Goal: Information Seeking & Learning: Learn about a topic

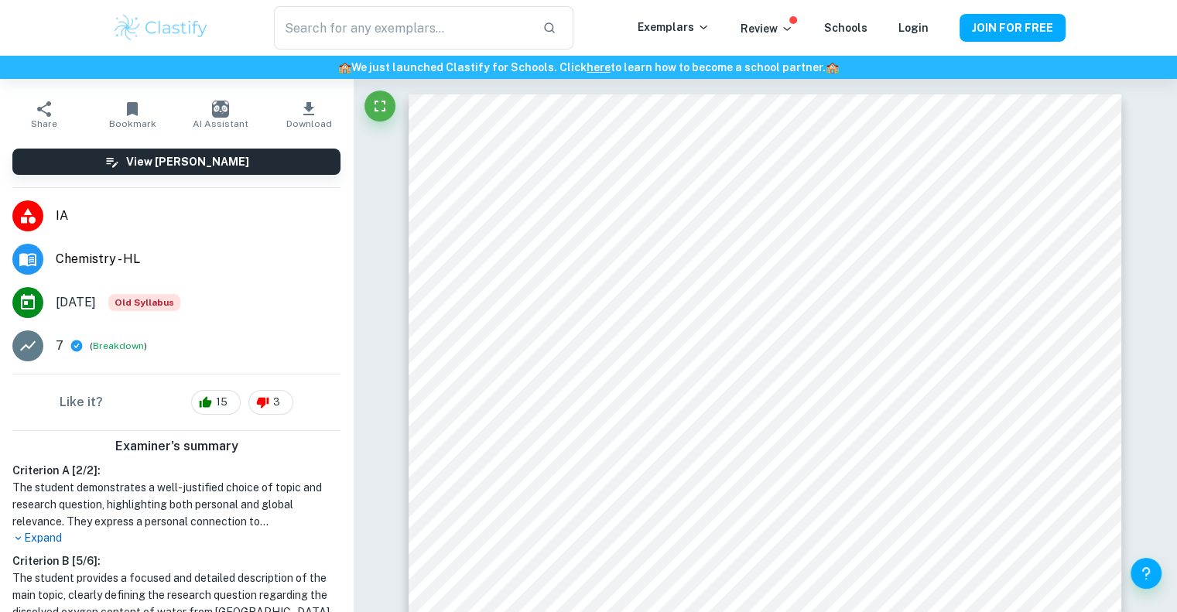
scroll to position [155, 0]
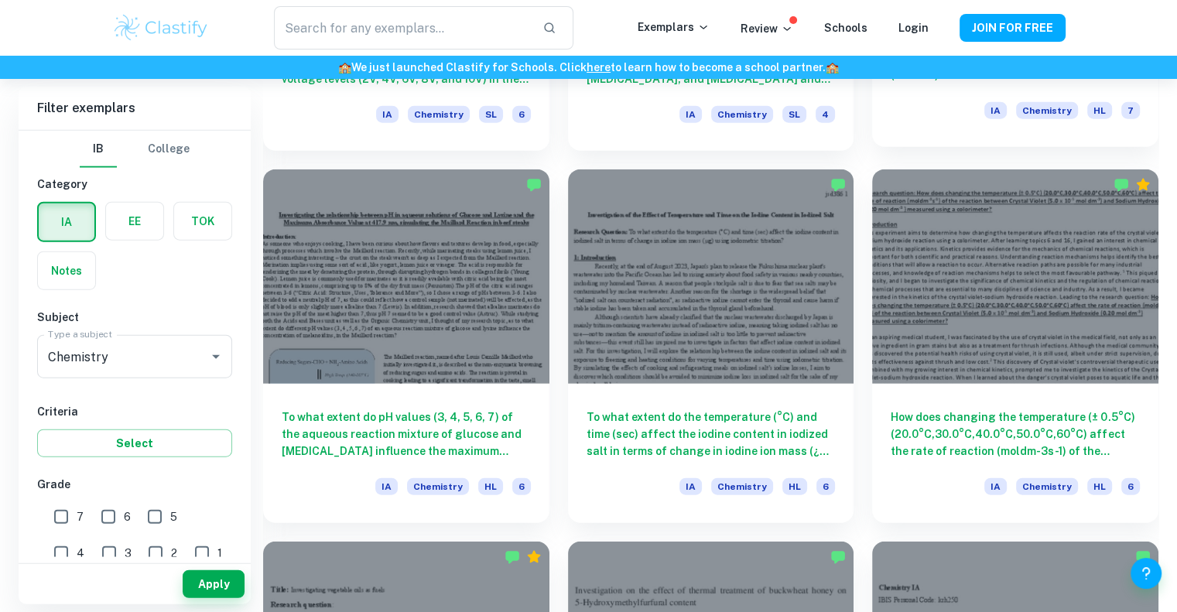
scroll to position [3713, 0]
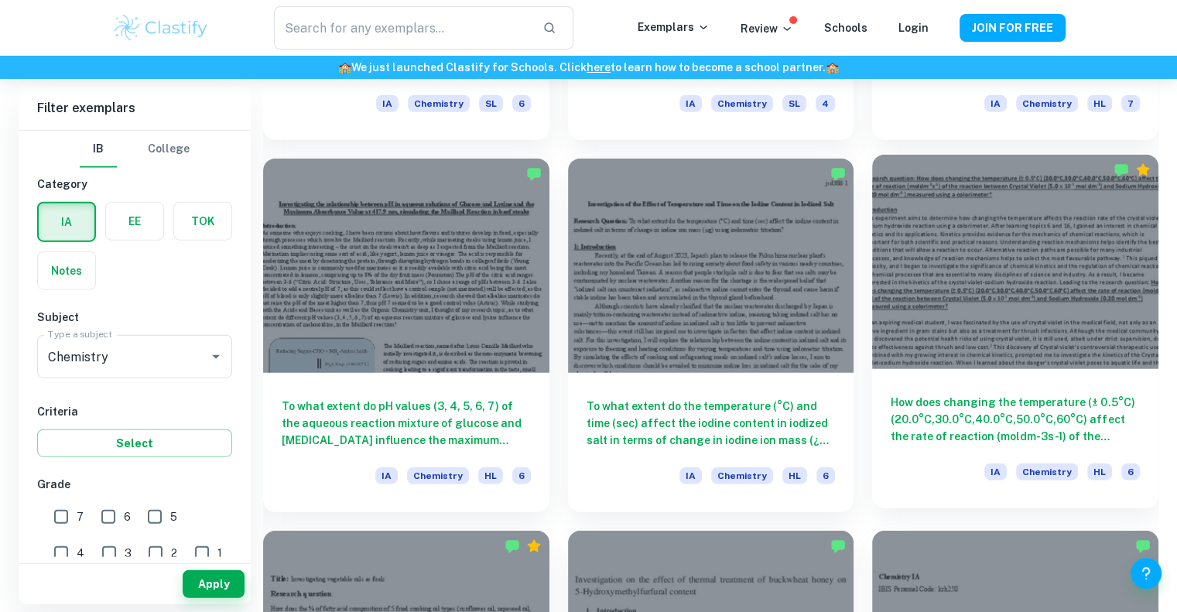
click at [1051, 415] on h6 "How does changing the temperature (± 0.5°C) (20.0°C,30.0°C,40.0°C,50.0°C,60°C) …" at bounding box center [1014, 419] width 249 height 51
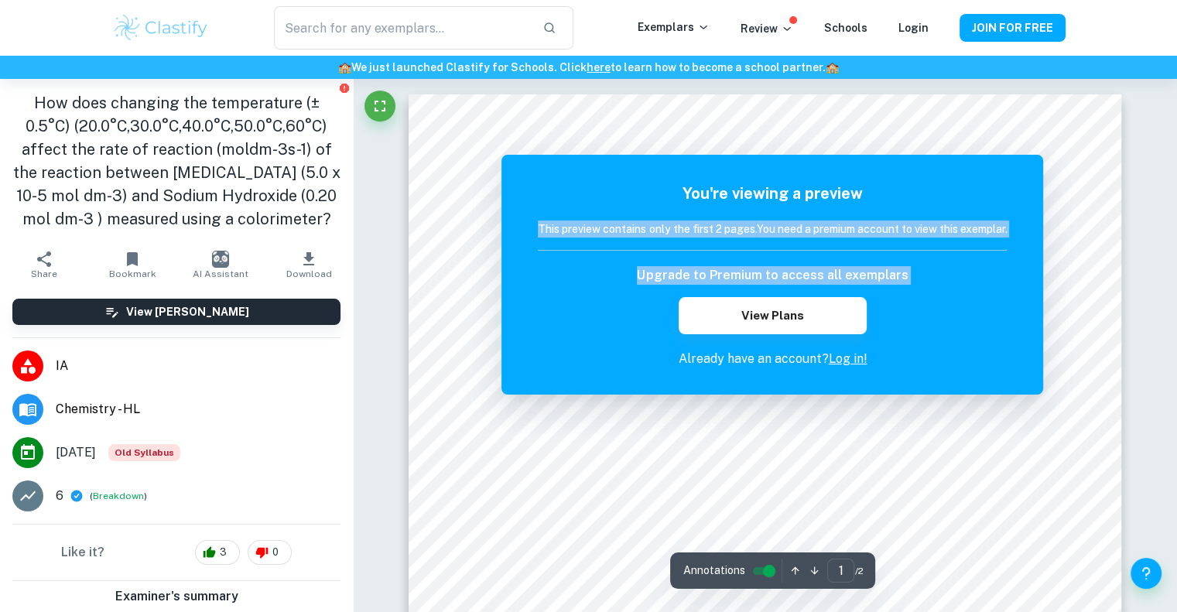
drag, startPoint x: 894, startPoint y: 175, endPoint x: 886, endPoint y: 326, distance: 151.9
click at [886, 326] on div "You're viewing a preview This preview contains only the first 2 pages. You need…" at bounding box center [772, 275] width 542 height 240
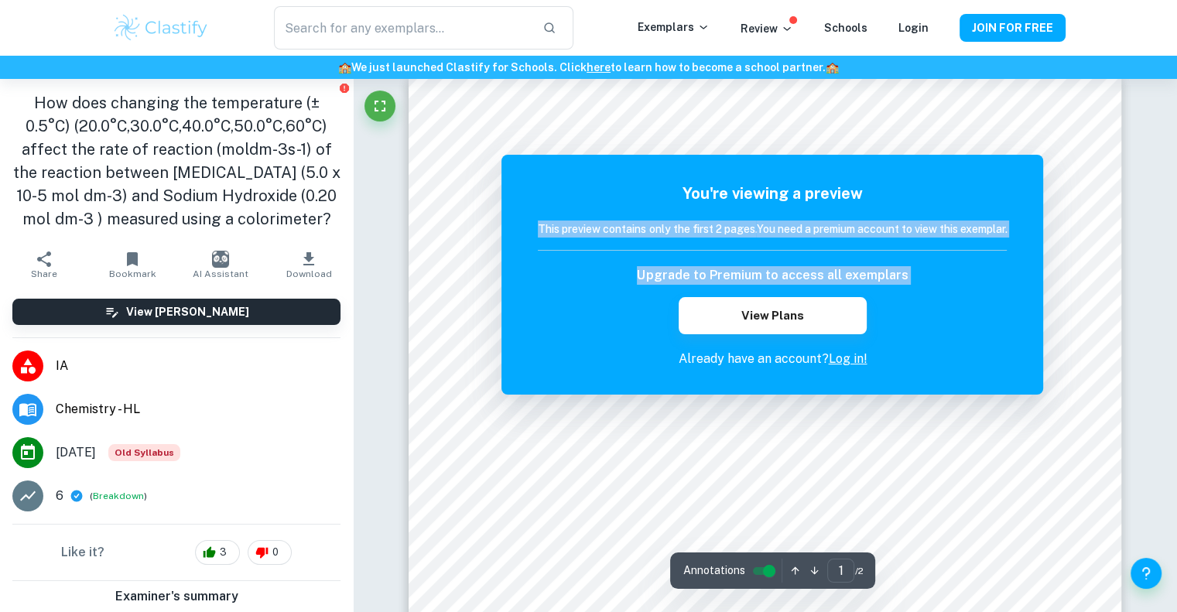
scroll to position [38, 0]
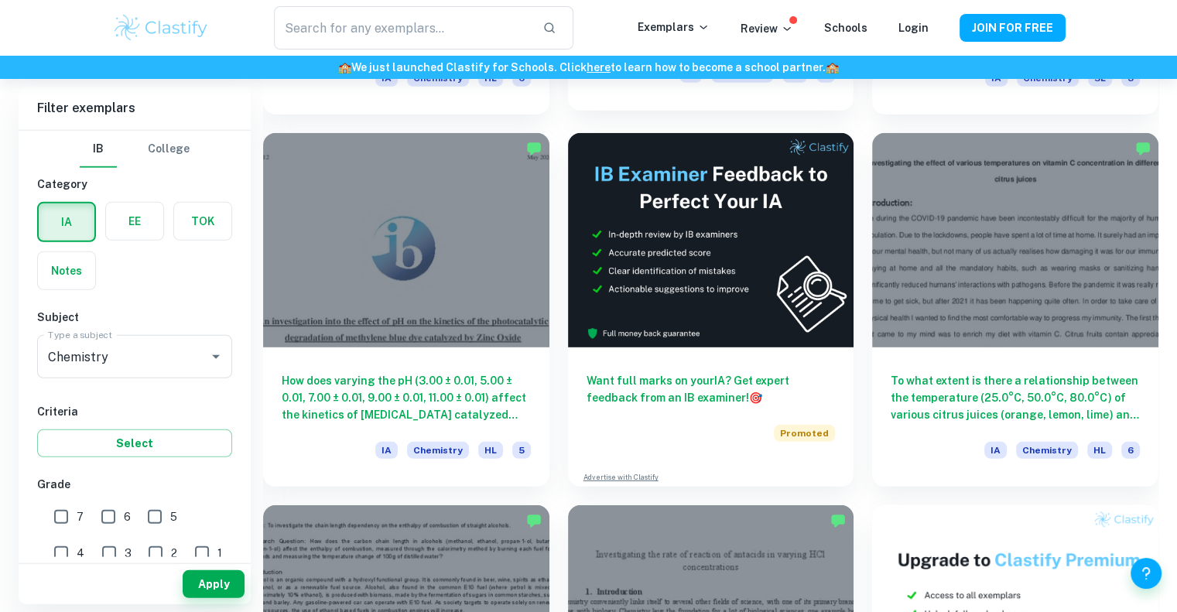
scroll to position [4487, 0]
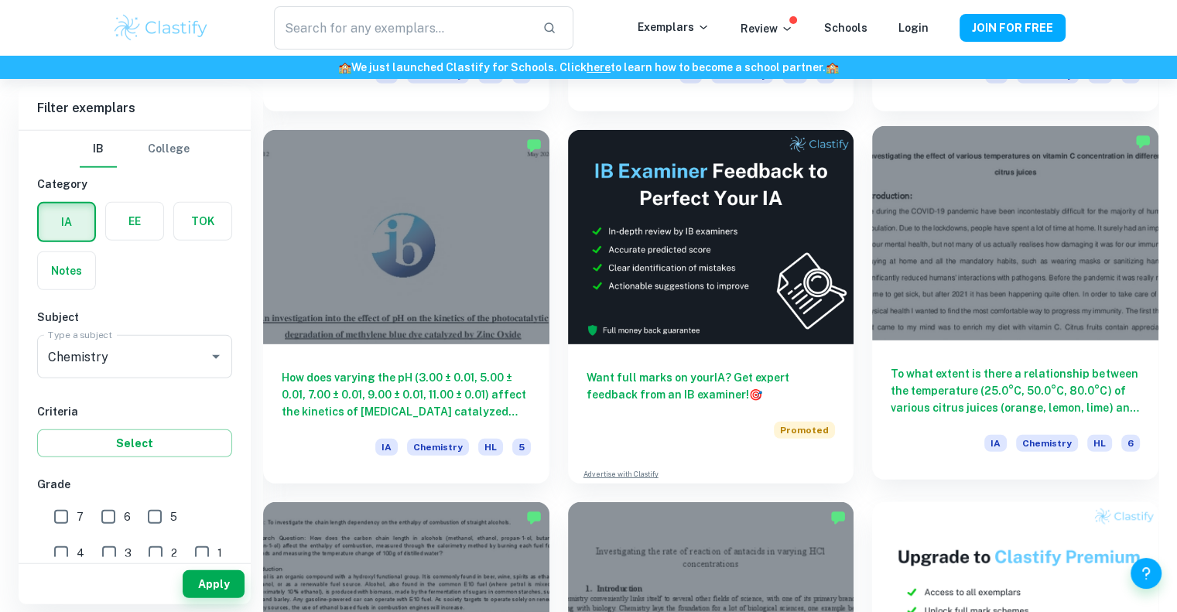
click at [990, 383] on h6 "To what extent is there a relationship between the temperature (25.0°C, 50.0°C,…" at bounding box center [1014, 390] width 249 height 51
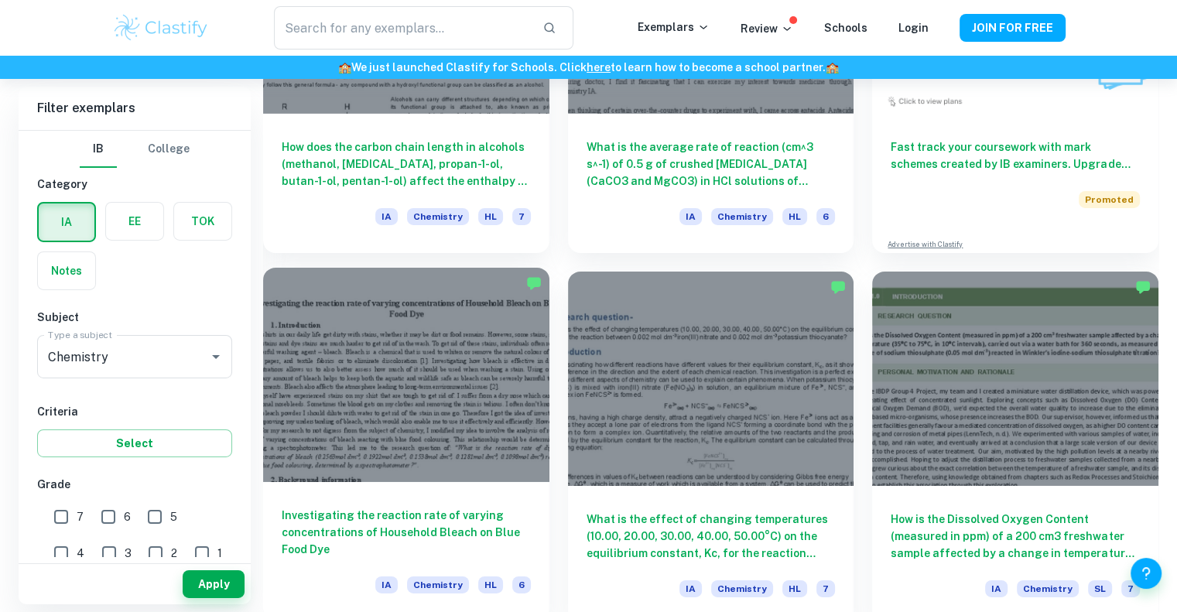
scroll to position [5106, 0]
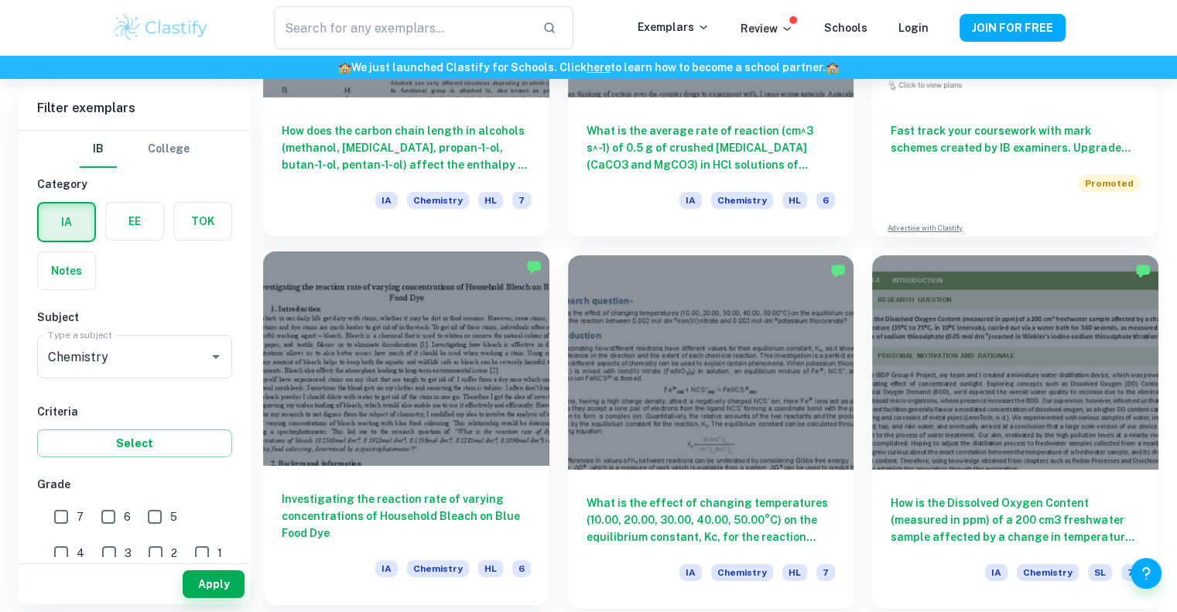
click at [418, 510] on h6 "Investigating the reaction rate of varying concentrations of Household Bleach o…" at bounding box center [406, 515] width 249 height 51
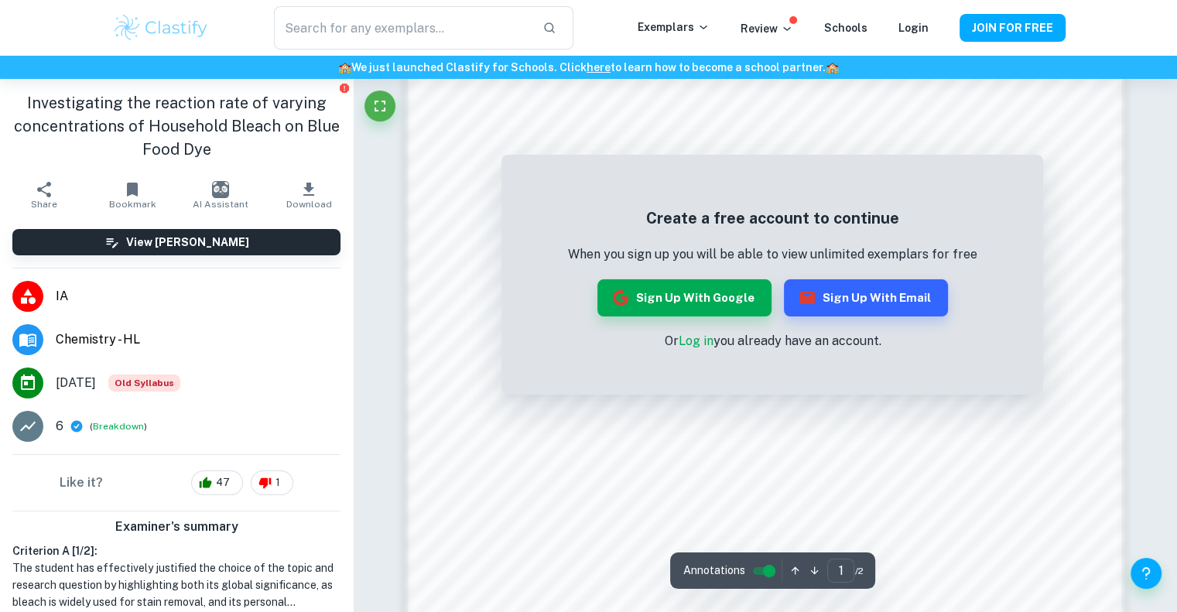
scroll to position [1360, 0]
click at [695, 301] on button "Sign up with Google" at bounding box center [684, 297] width 174 height 37
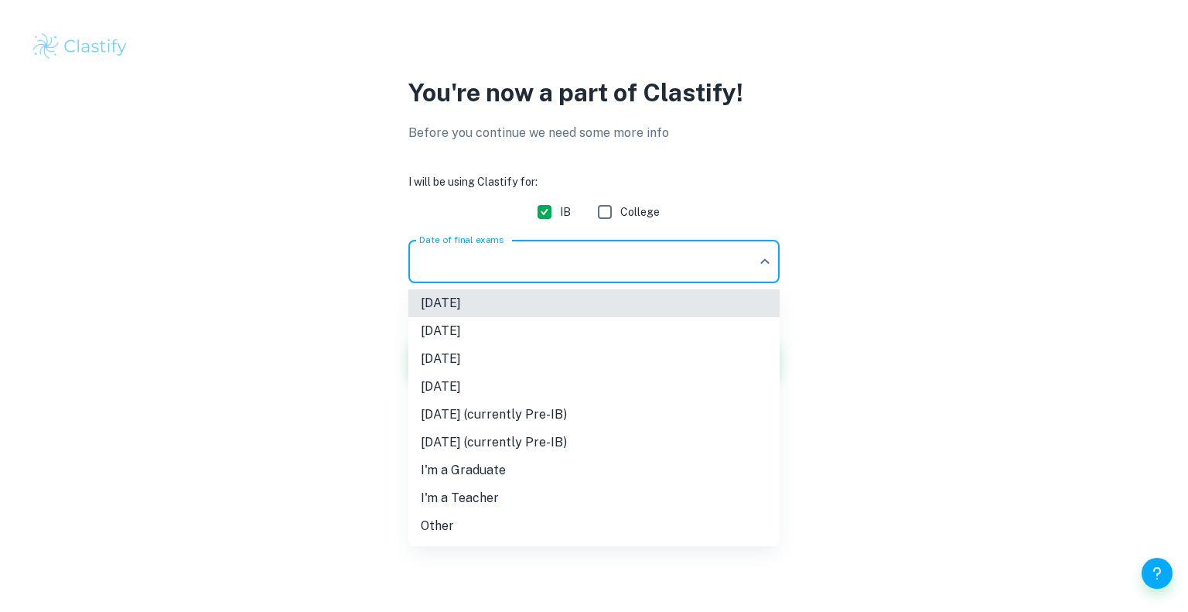
click at [606, 262] on body "We value your privacy We use cookies to enhance your browsing experience, serve…" at bounding box center [594, 306] width 1188 height 612
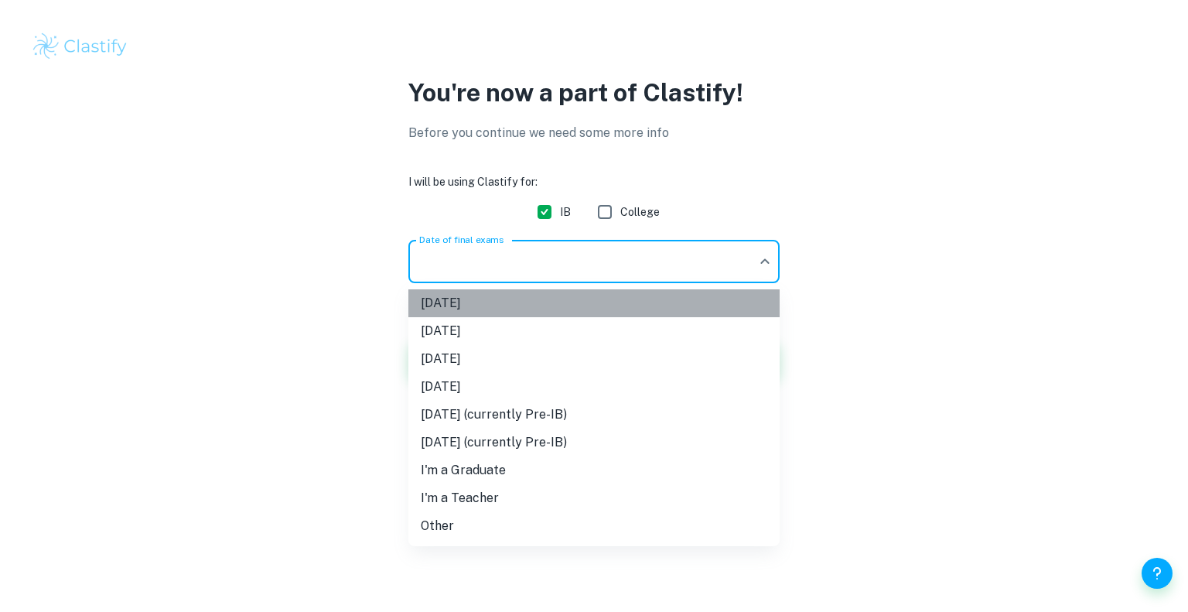
click at [535, 311] on li "[DATE]" at bounding box center [593, 303] width 371 height 28
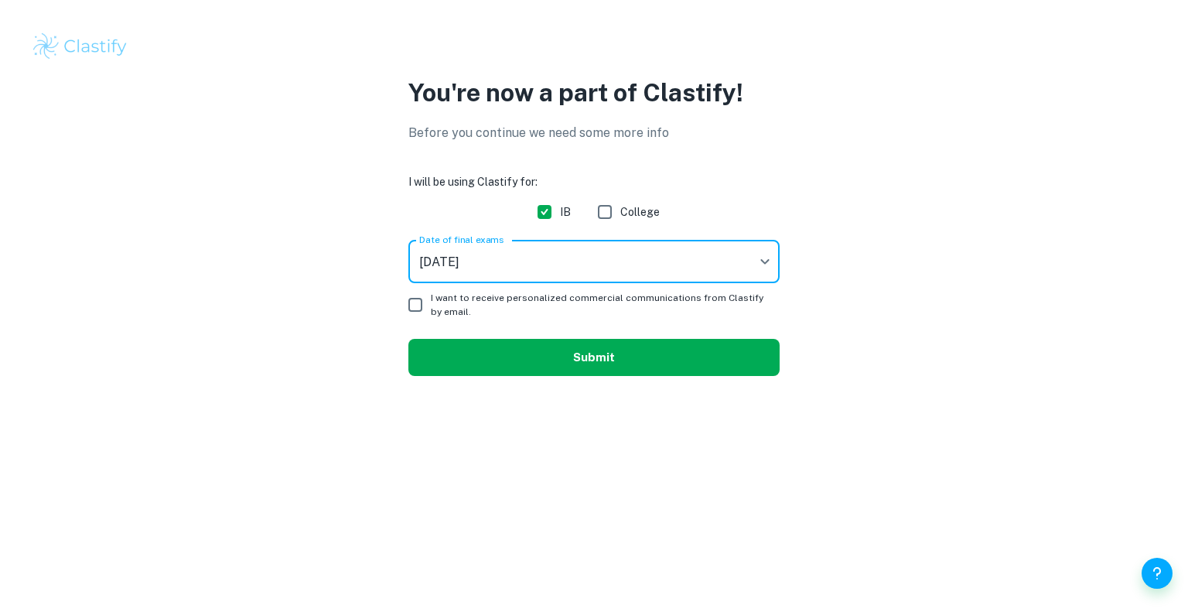
click at [610, 364] on button "Submit" at bounding box center [593, 357] width 371 height 37
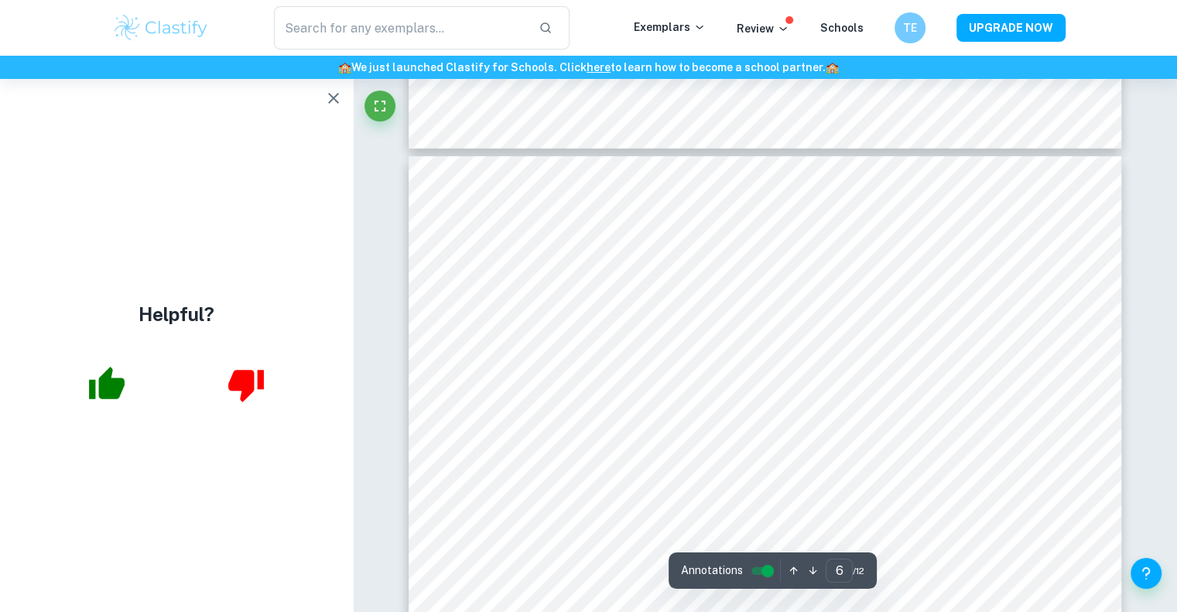
scroll to position [5260, 0]
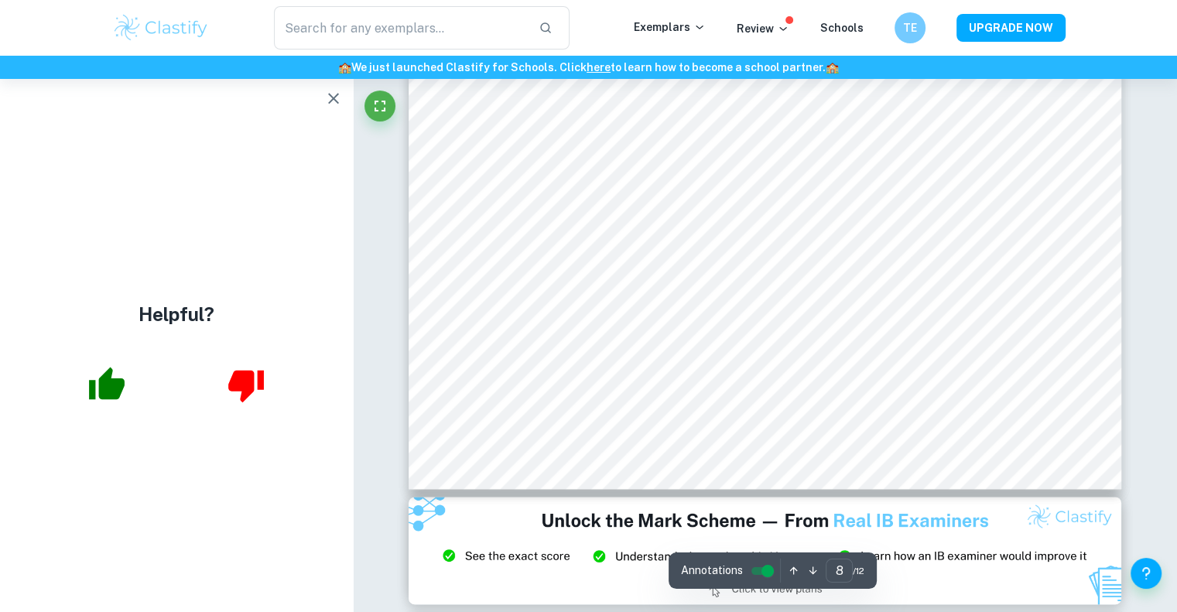
type input "9"
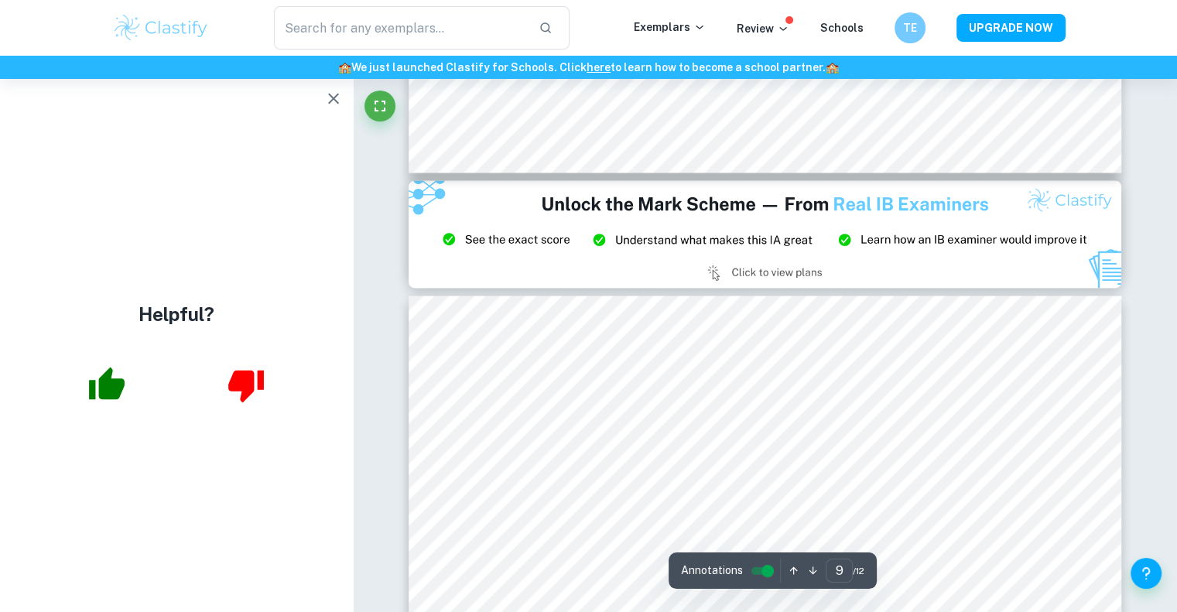
scroll to position [8277, 0]
